Goal: Download file/media

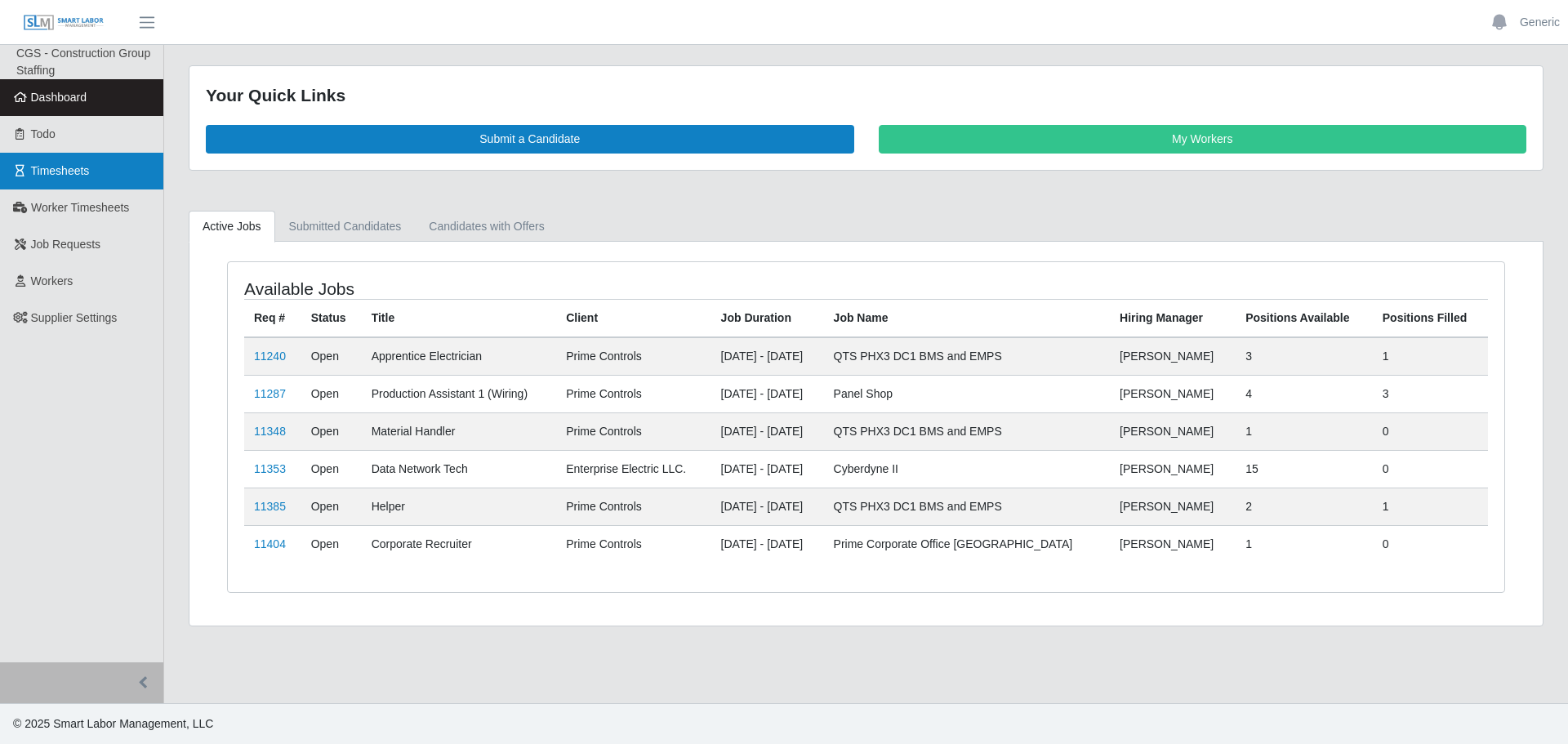
click at [19, 160] on link "Timesheets" at bounding box center [81, 170] width 163 height 37
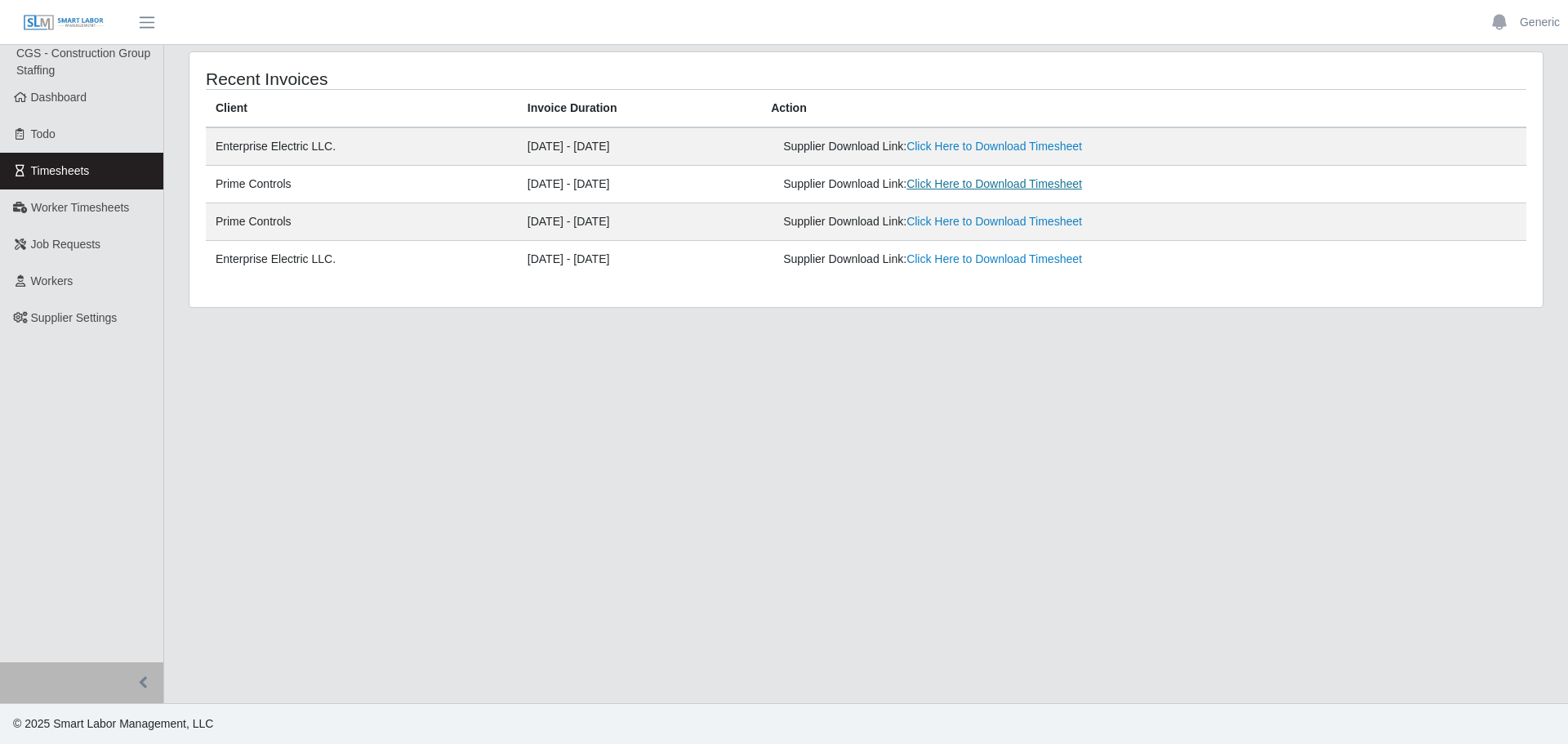
click at [1004, 187] on link "Click Here to Download Timesheet" at bounding box center [994, 184] width 175 height 13
click at [982, 150] on link "Click Here to Download Timesheet" at bounding box center [994, 146] width 175 height 13
